Goal: Information Seeking & Learning: Understand process/instructions

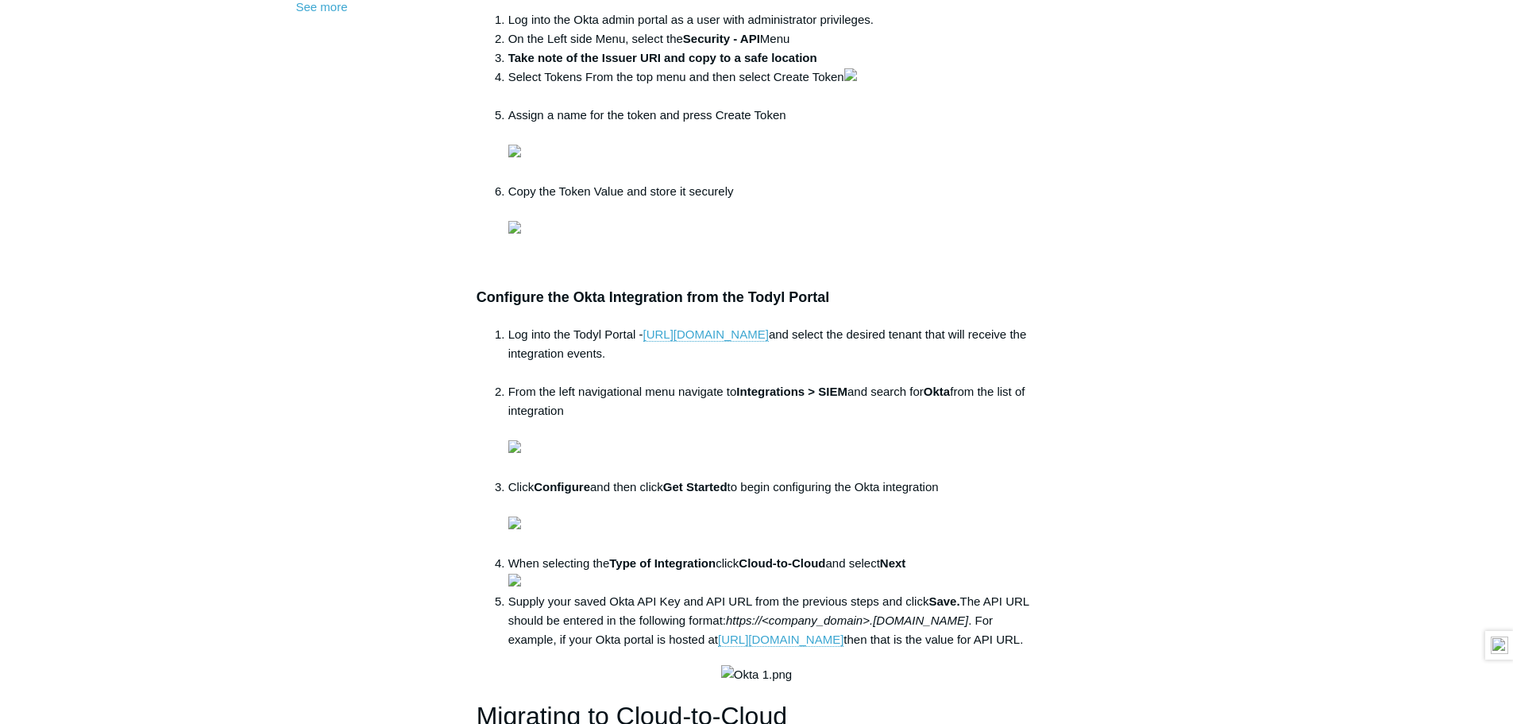
scroll to position [636, 0]
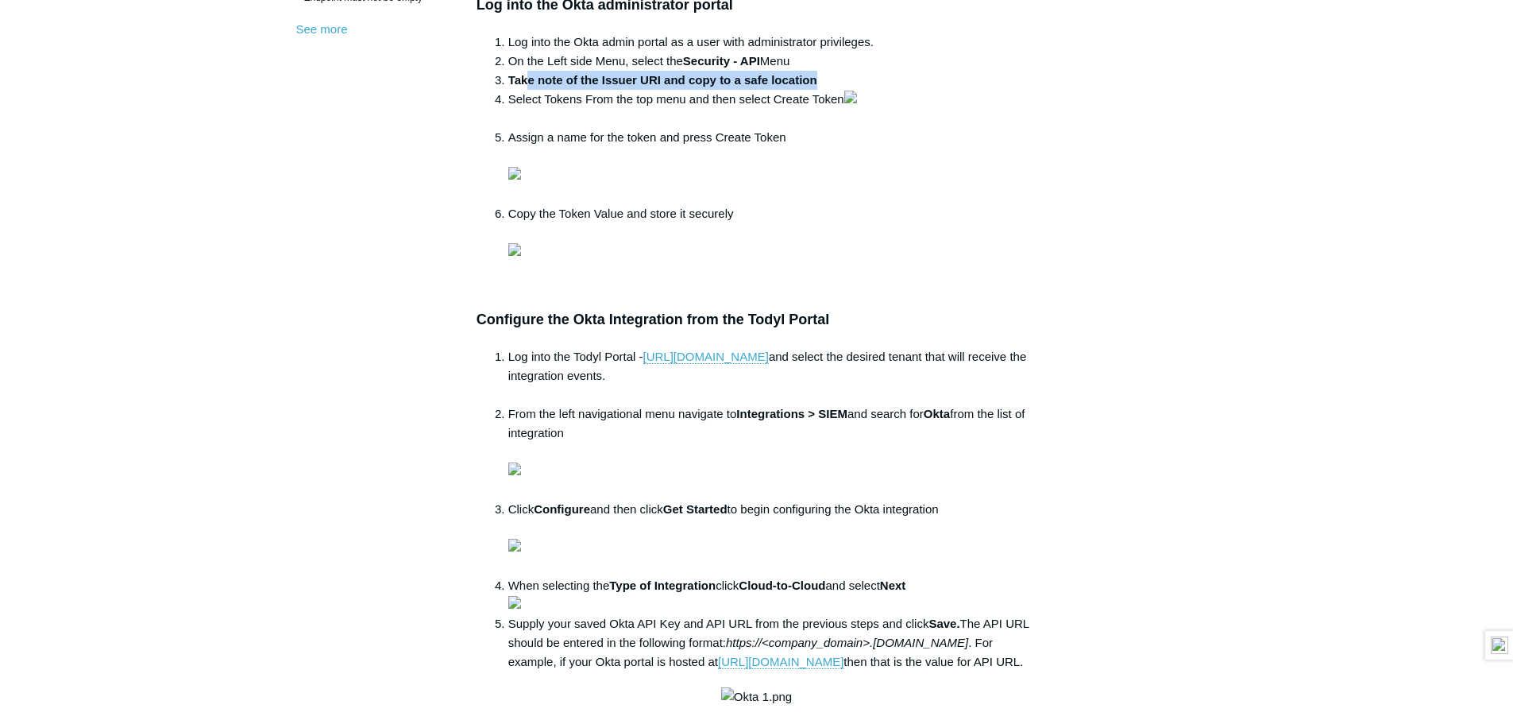
drag, startPoint x: 526, startPoint y: 78, endPoint x: 834, endPoint y: 84, distance: 308.3
click at [834, 84] on li "Take note of the Issuer URI and copy to a safe location" at bounding box center [772, 80] width 529 height 19
drag, startPoint x: 517, startPoint y: 102, endPoint x: 812, endPoint y: 101, distance: 294.7
click at [812, 101] on li "Select Tokens From the top menu and then select Create Token" at bounding box center [772, 109] width 529 height 38
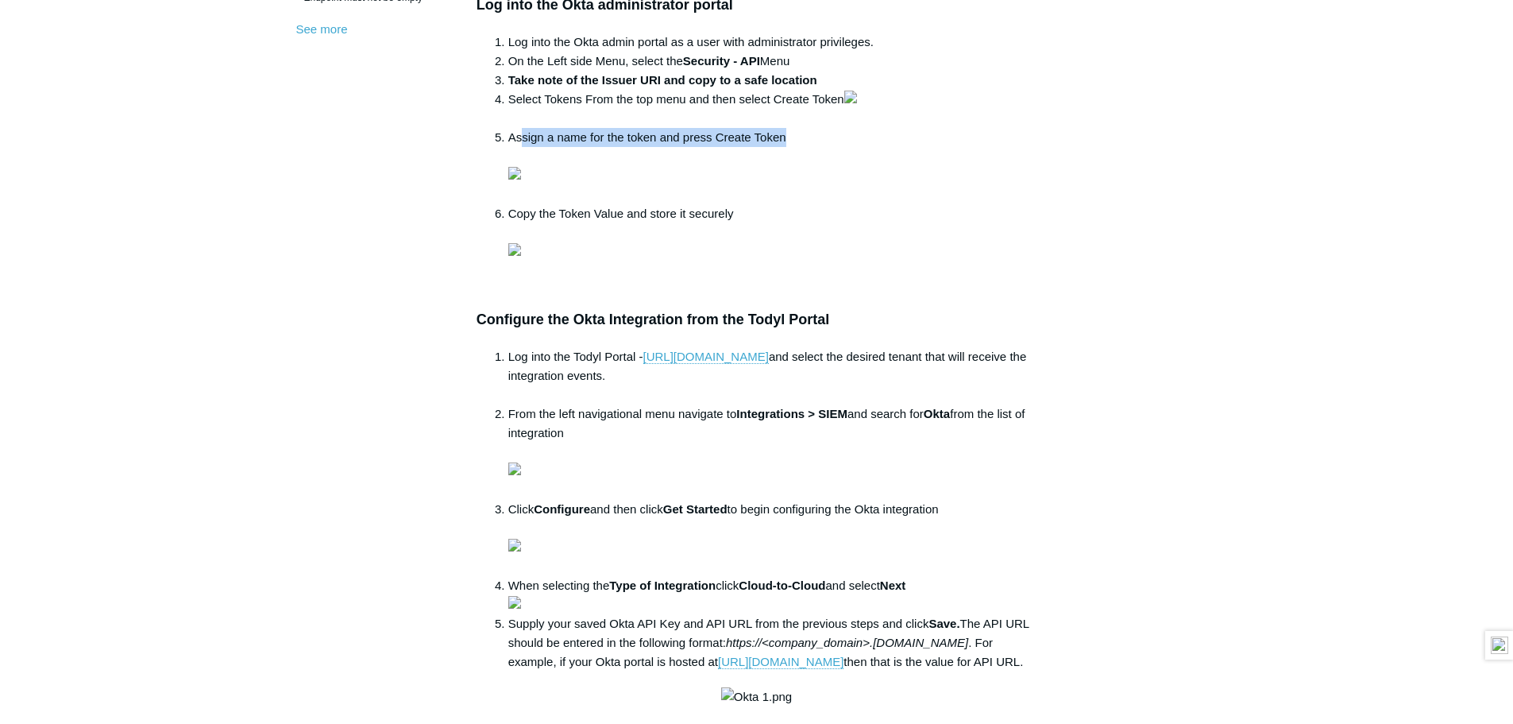
drag, startPoint x: 522, startPoint y: 329, endPoint x: 837, endPoint y: 335, distance: 314.7
click at [837, 204] on li "Assign a name for the token and press Create Token" at bounding box center [772, 166] width 529 height 76
click at [760, 204] on li "Assign a name for the token and press Create Token" at bounding box center [772, 166] width 529 height 76
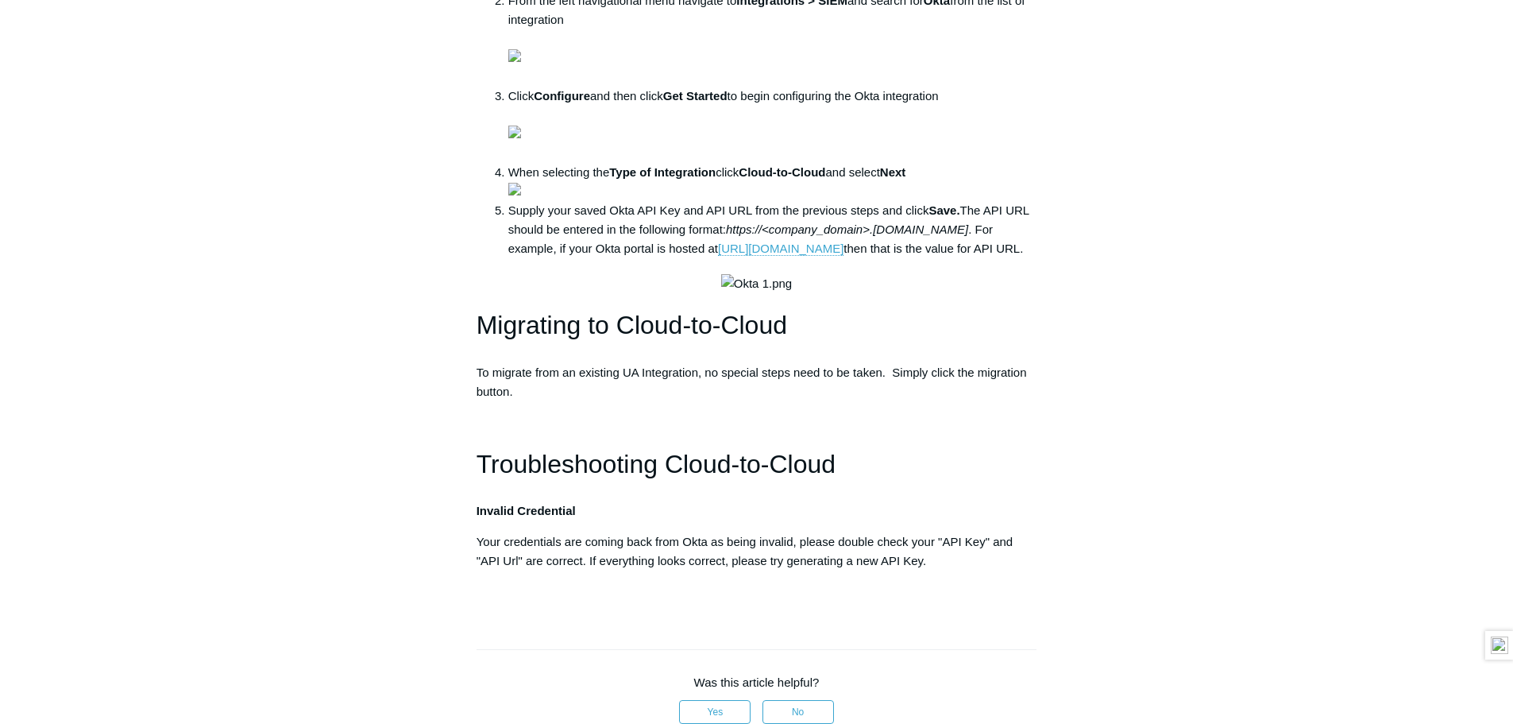
scroll to position [1112, 0]
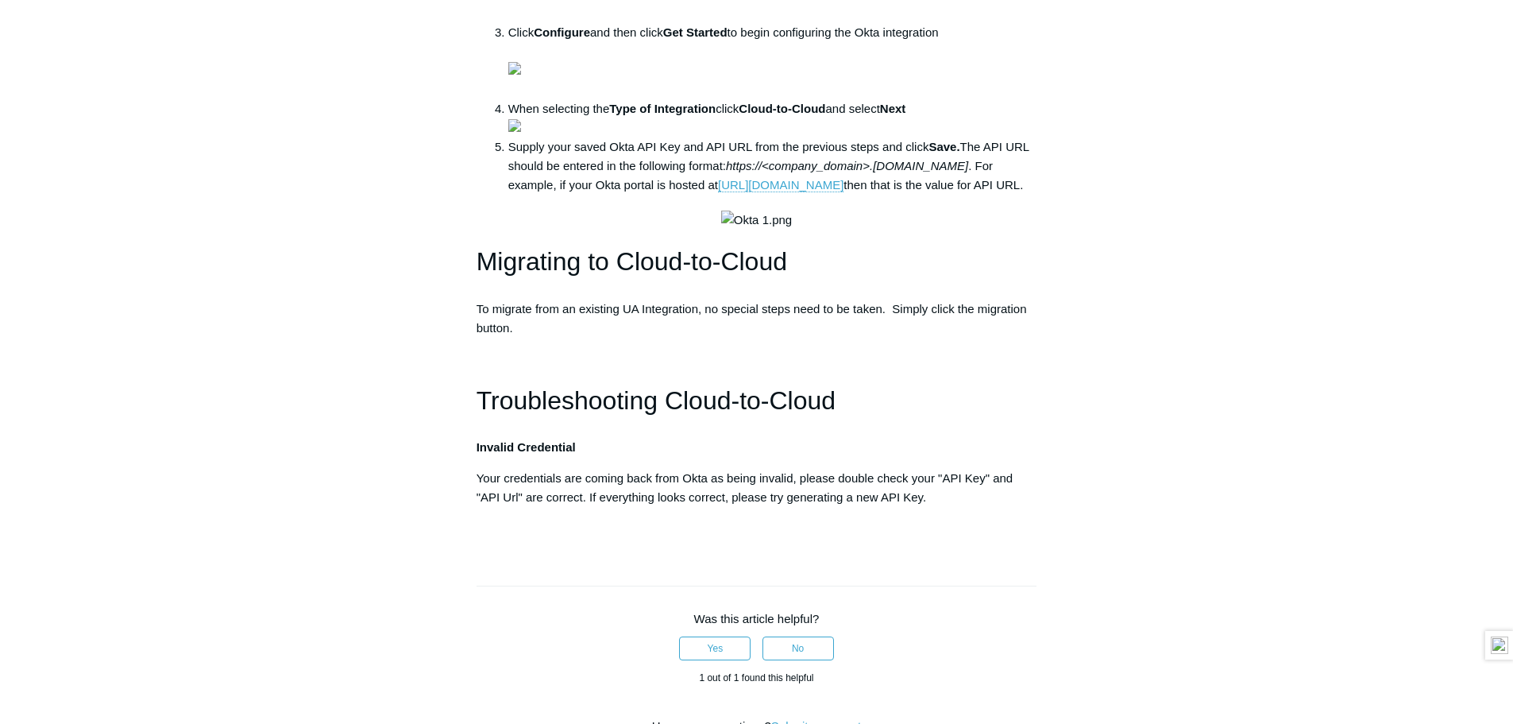
drag, startPoint x: 506, startPoint y: 195, endPoint x: 779, endPoint y: 213, distance: 273.0
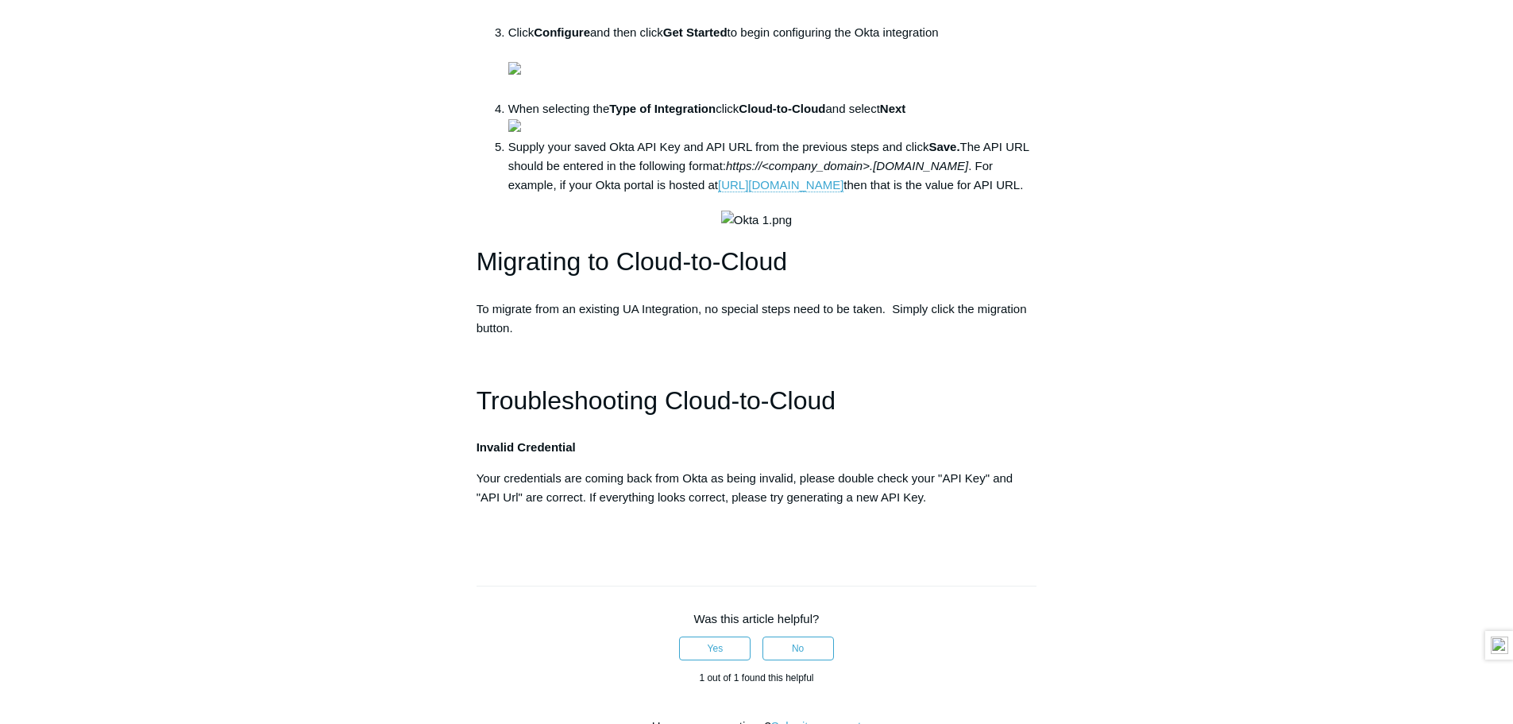
drag, startPoint x: 512, startPoint y: 199, endPoint x: 737, endPoint y: 200, distance: 225.6
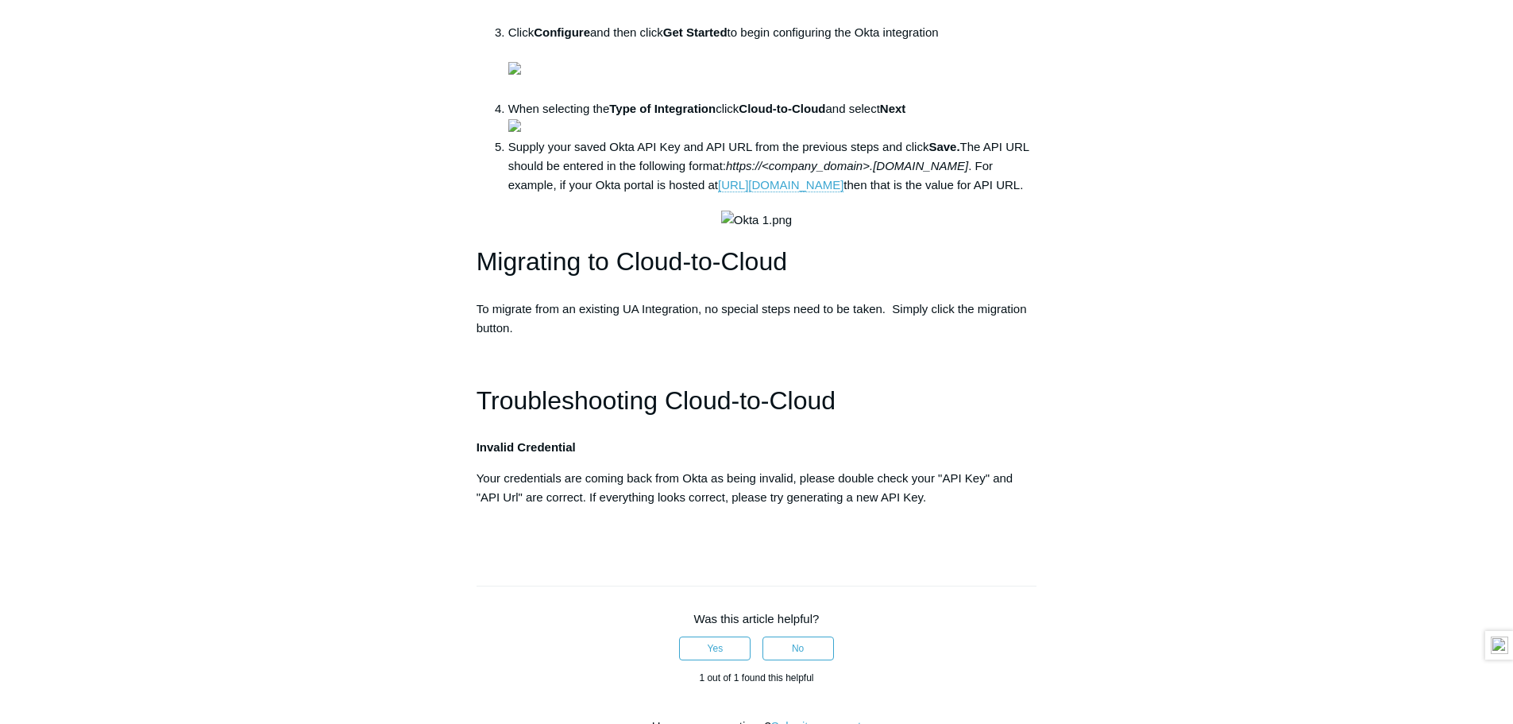
drag, startPoint x: 514, startPoint y: 195, endPoint x: 827, endPoint y: 199, distance: 313.0
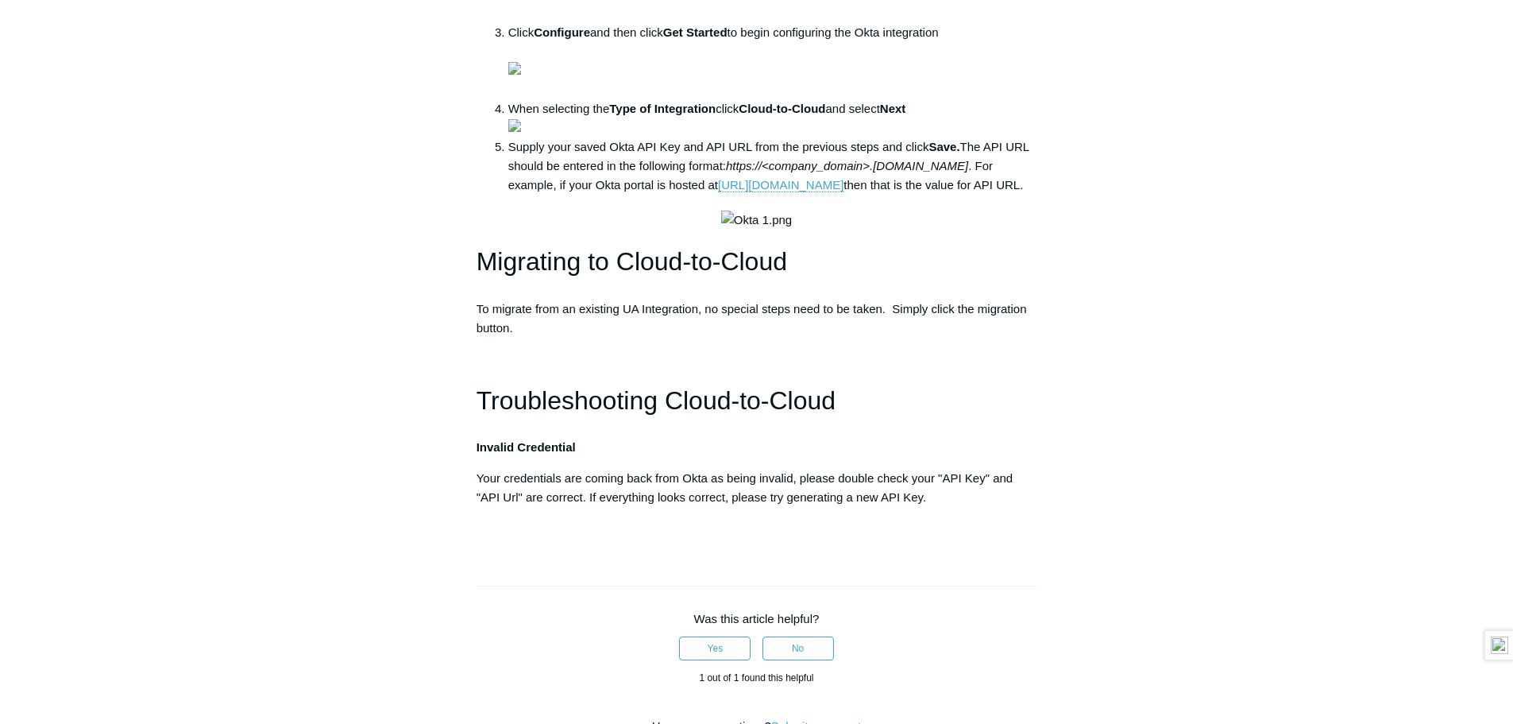
drag, startPoint x: 1161, startPoint y: 230, endPoint x: 1117, endPoint y: 283, distance: 68.8
click at [1161, 230] on div "Articles in this section 1Password SIEM Integration AIDE - Advanced Intrusion D…" at bounding box center [757, 47] width 922 height 2030
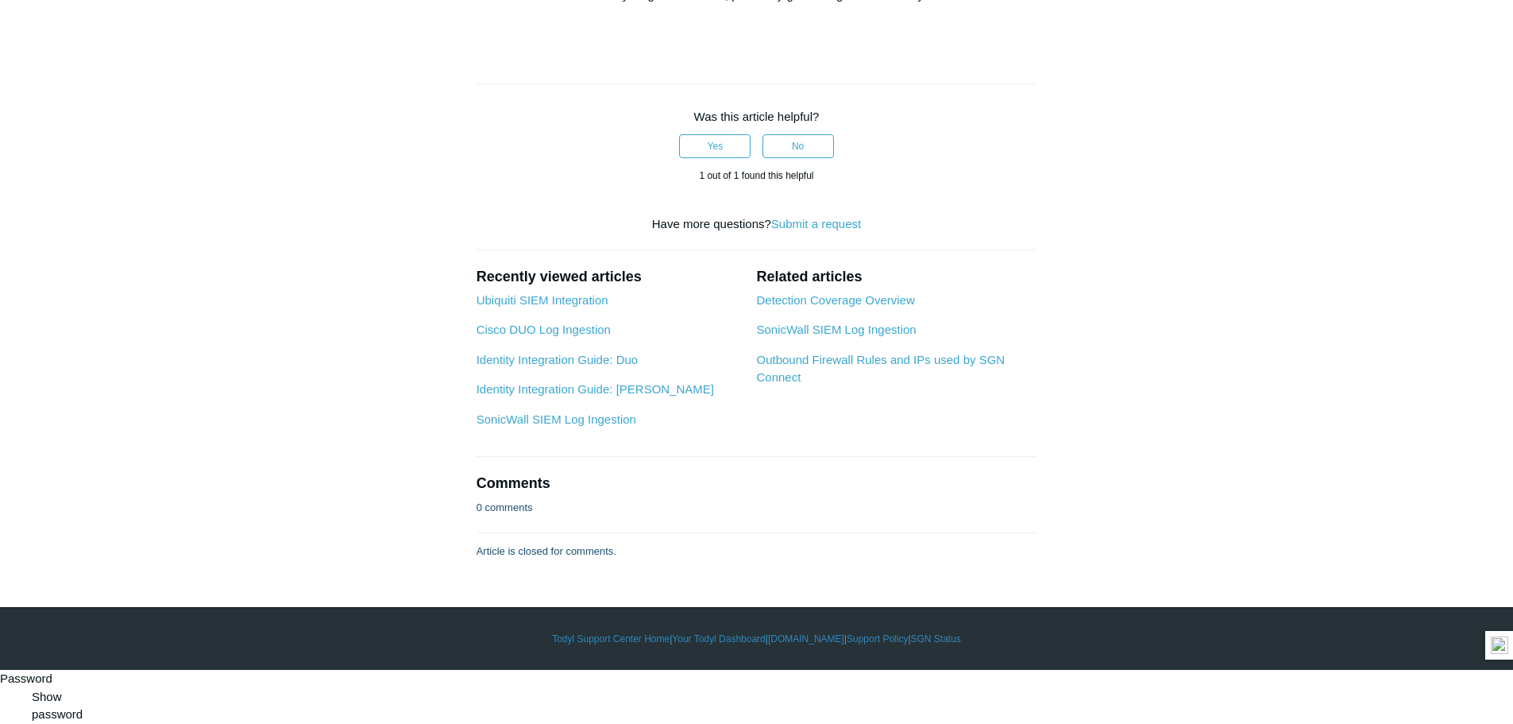
scroll to position [1430, 0]
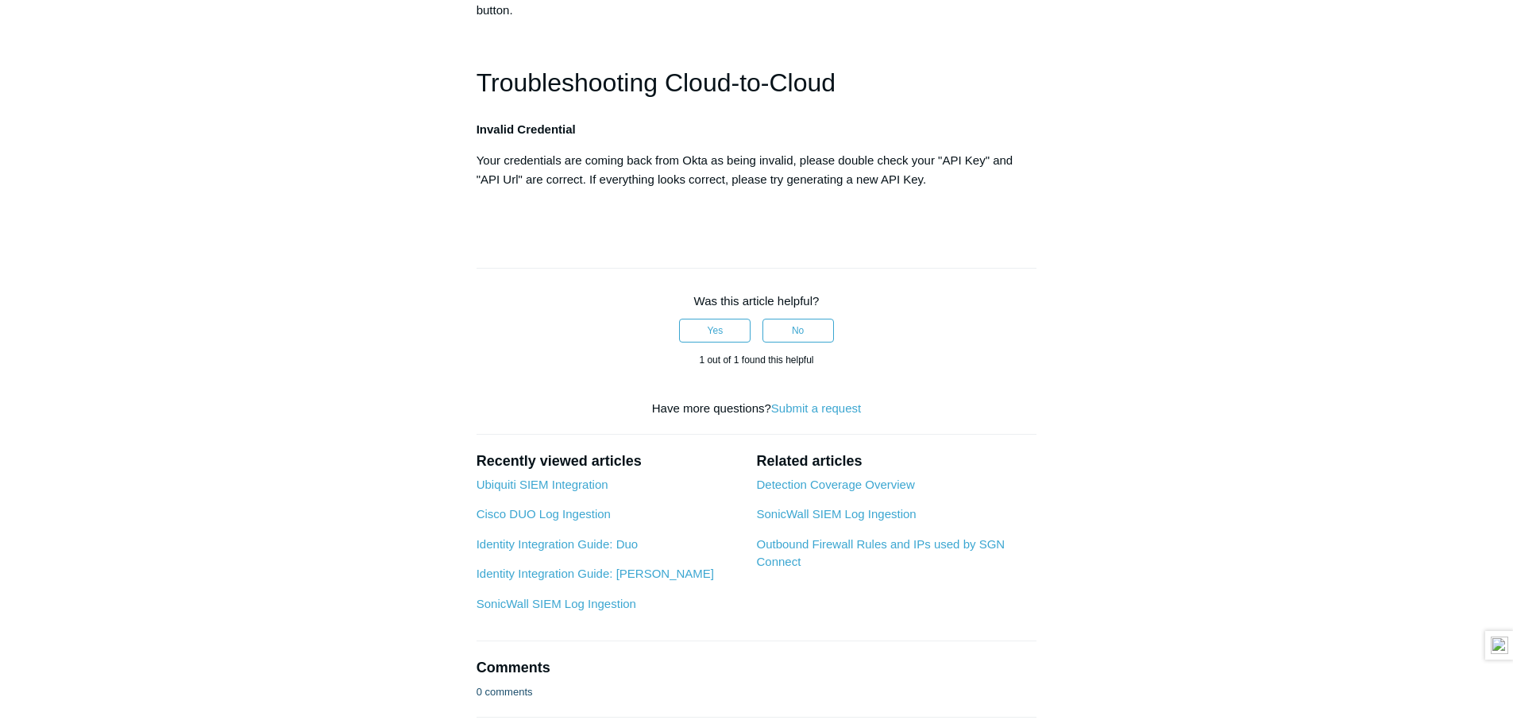
drag, startPoint x: 401, startPoint y: 469, endPoint x: 324, endPoint y: 491, distance: 80.2
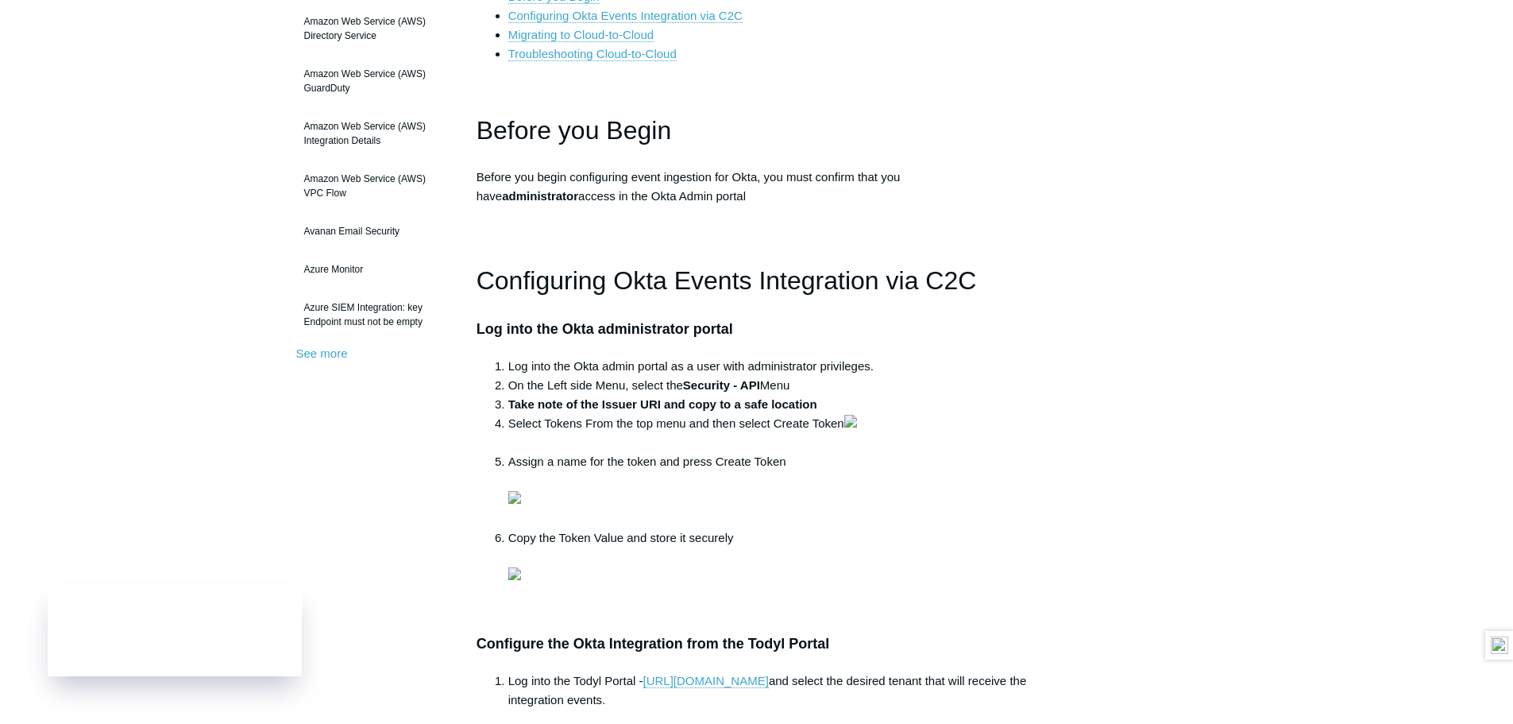
scroll to position [318, 0]
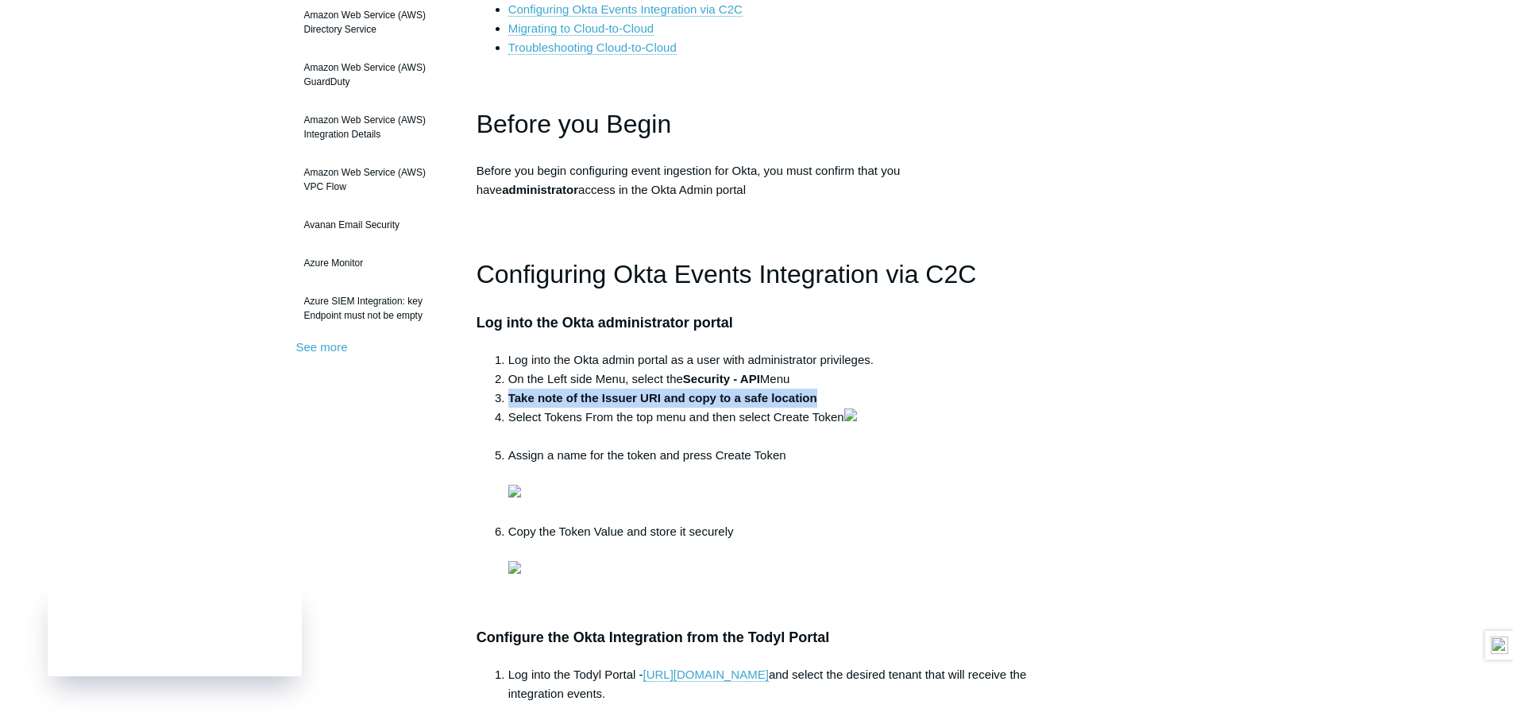
drag, startPoint x: 509, startPoint y: 394, endPoint x: 924, endPoint y: 397, distance: 414.7
click at [924, 397] on li "Take note of the Issuer URI and copy to a safe location" at bounding box center [772, 397] width 529 height 19
drag, startPoint x: 809, startPoint y: 397, endPoint x: 833, endPoint y: 397, distance: 24.6
click at [833, 397] on li "Take note of the Issuer URI and copy to a safe location" at bounding box center [772, 397] width 529 height 19
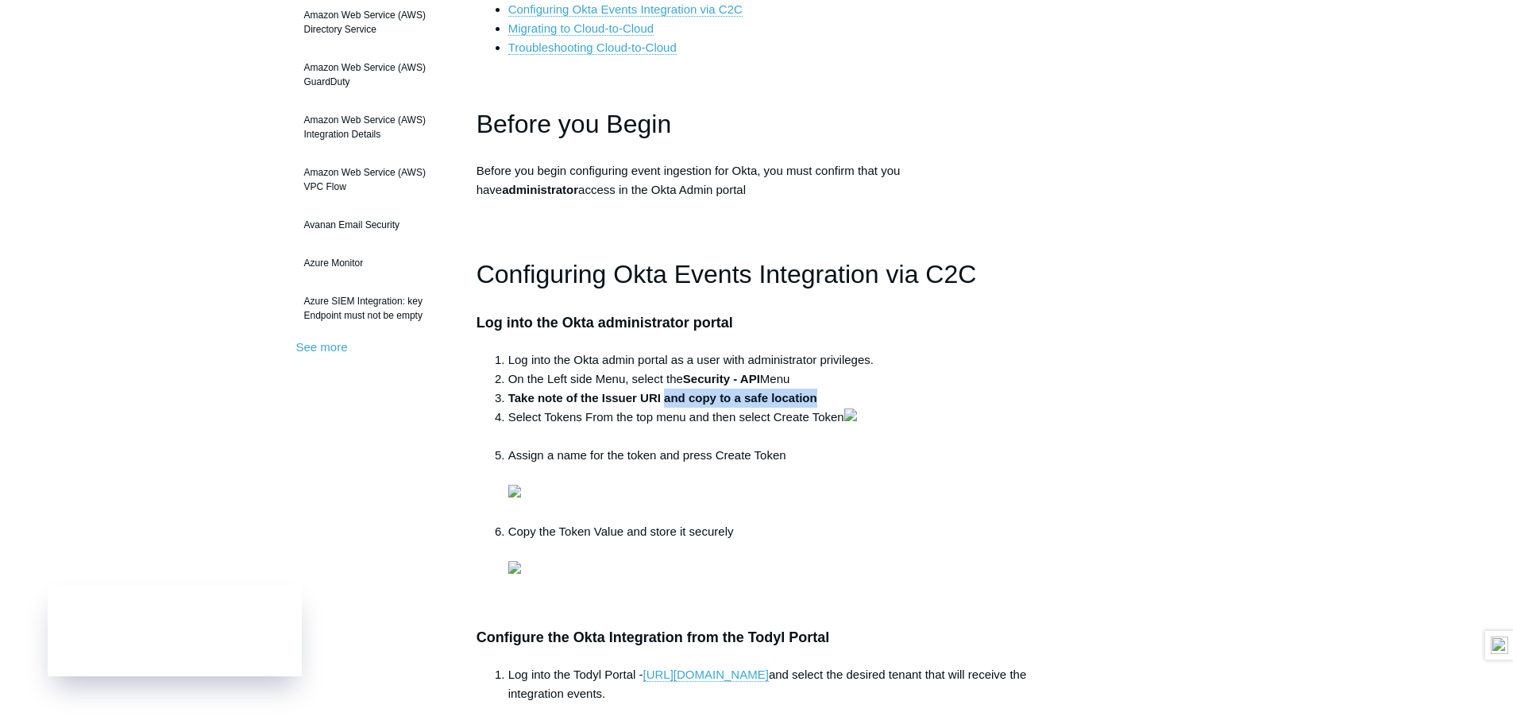
click at [836, 396] on li "Take note of the Issuer URI and copy to a safe location" at bounding box center [772, 397] width 529 height 19
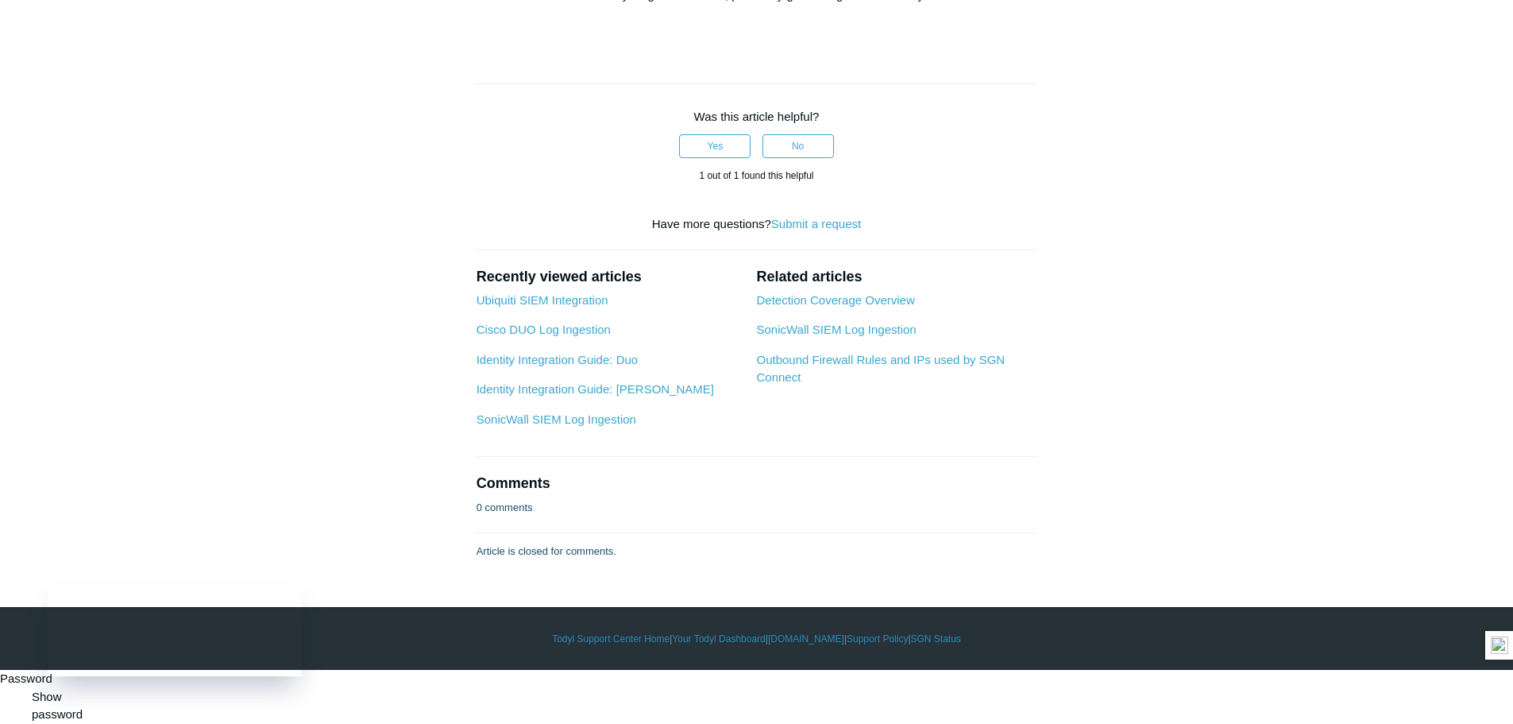
scroll to position [2145, 0]
drag, startPoint x: 780, startPoint y: 414, endPoint x: 994, endPoint y: 413, distance: 213.7
